Goal: Check status: Check status

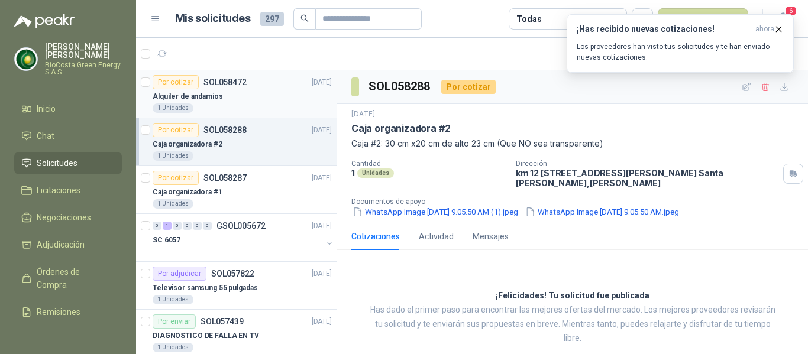
click at [225, 92] on div "Alquiler de andamios" at bounding box center [242, 96] width 179 height 14
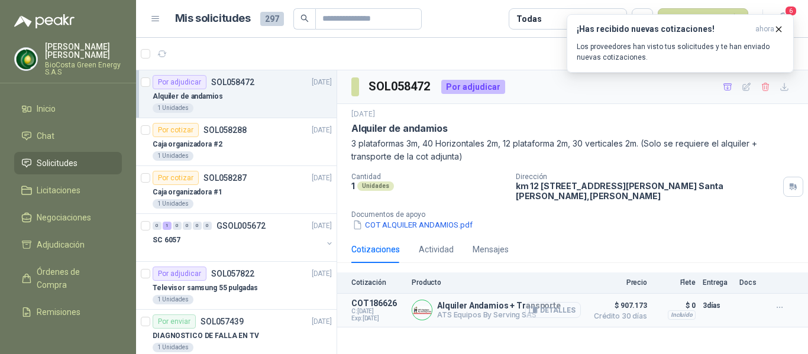
click at [572, 309] on button "Detalles" at bounding box center [553, 310] width 56 height 16
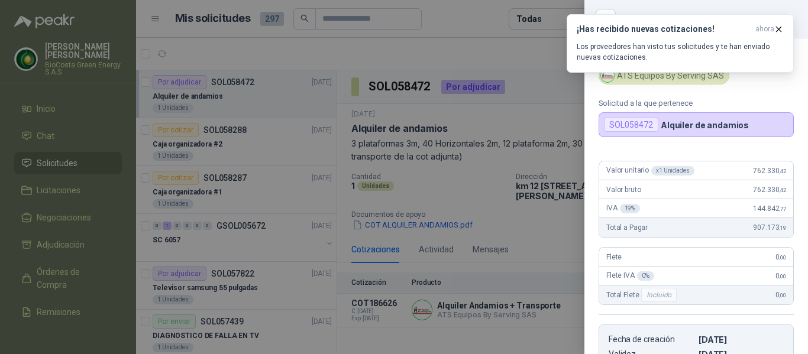
scroll to position [221, 0]
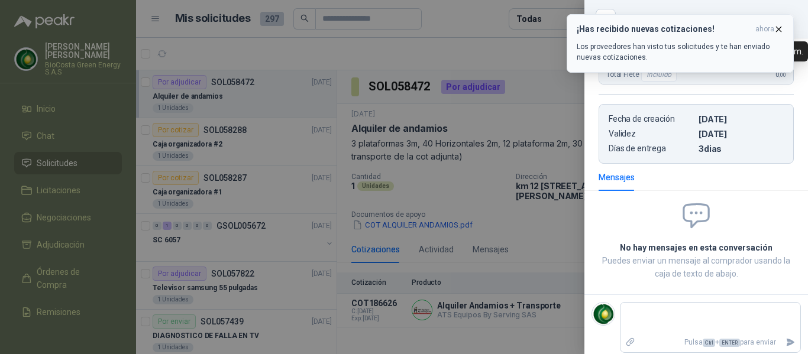
click at [778, 28] on icon "button" at bounding box center [778, 29] width 5 height 5
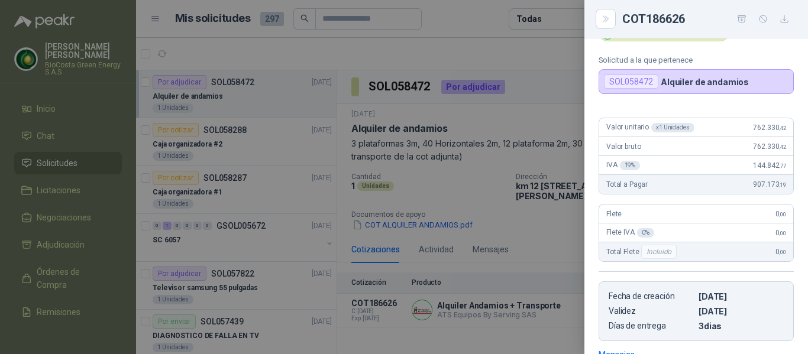
scroll to position [0, 0]
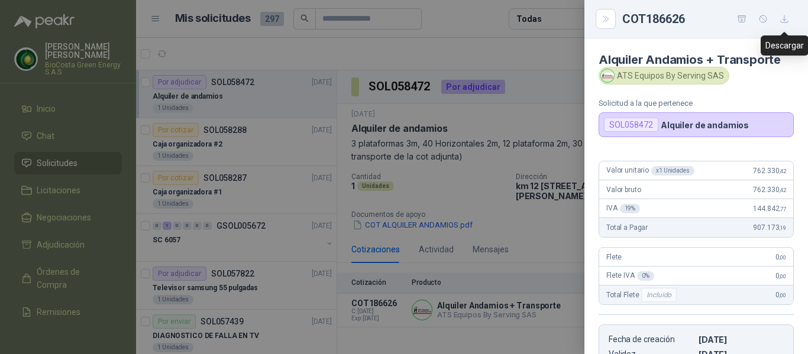
click at [785, 19] on icon "button" at bounding box center [784, 19] width 10 height 10
click at [758, 171] on span "762.330 ,42" at bounding box center [769, 171] width 33 height 8
copy span "762.330 ,42"
click at [515, 133] on div at bounding box center [404, 177] width 808 height 354
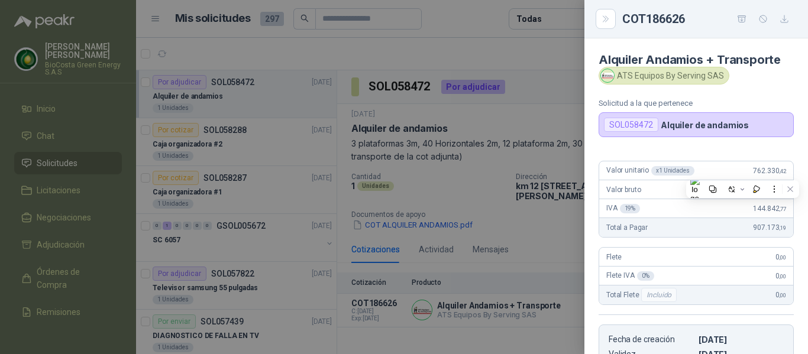
scroll to position [226, 0]
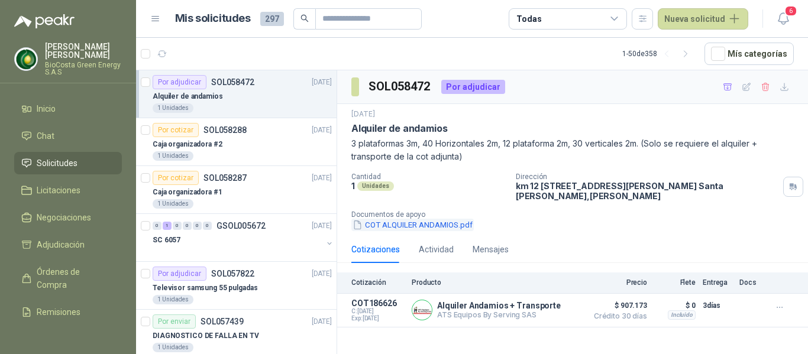
click at [439, 221] on button "COT ALQUILER ANDAMIOS.pdf" at bounding box center [412, 225] width 122 height 12
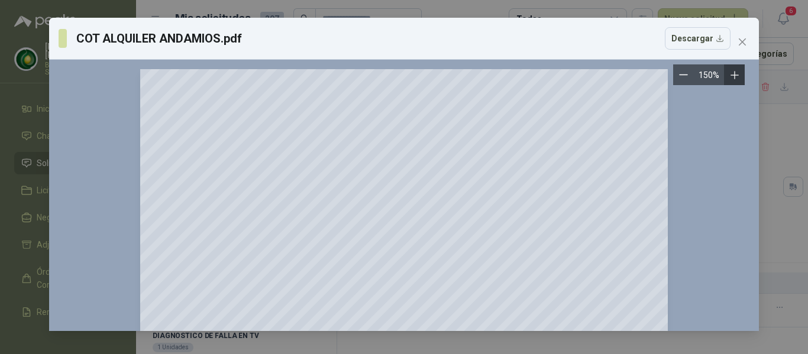
click at [734, 74] on icon "Zoom in" at bounding box center [734, 75] width 8 height 8
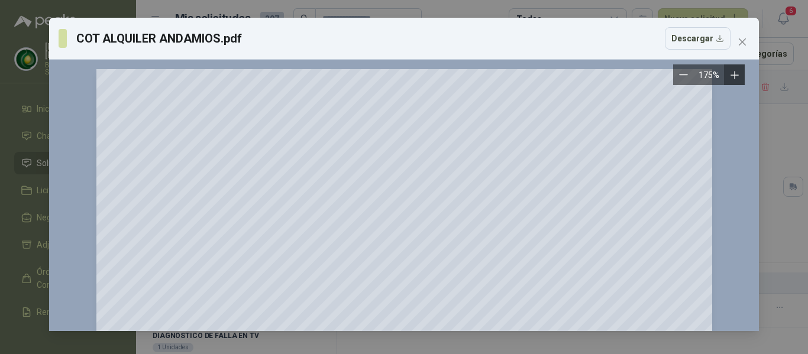
click at [732, 74] on icon "Zoom in" at bounding box center [734, 75] width 12 height 12
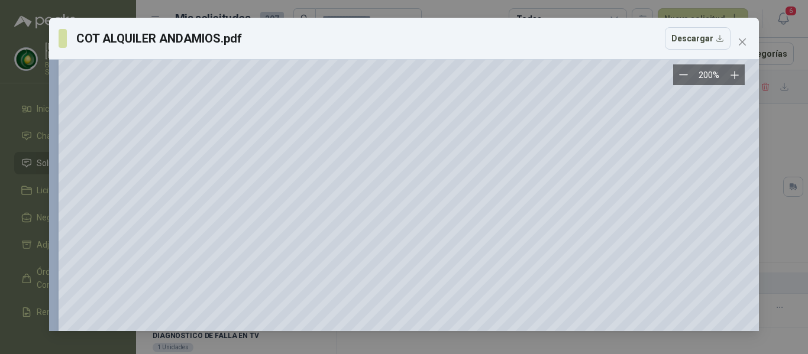
scroll to position [237, 0]
click at [736, 72] on icon "Zoom in" at bounding box center [734, 75] width 12 height 12
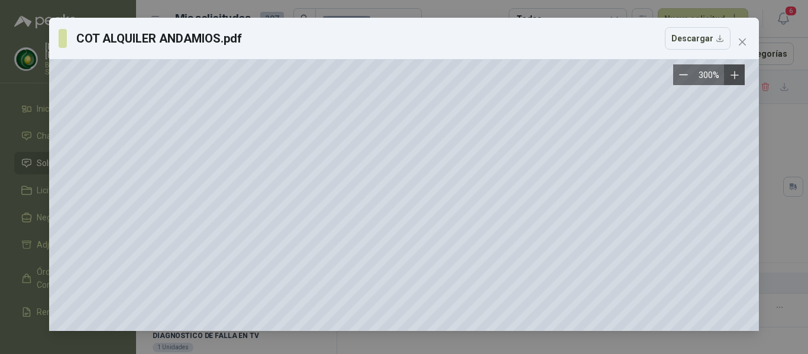
scroll to position [355, 151]
